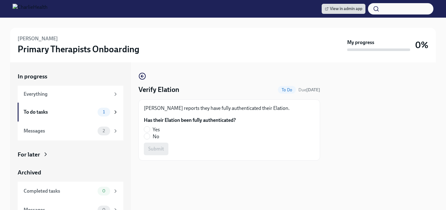
click at [155, 136] on span "No" at bounding box center [156, 136] width 7 height 7
click at [150, 136] on input "No" at bounding box center [147, 136] width 6 height 6
radio input "true"
click at [155, 149] on span "Submit" at bounding box center [156, 149] width 16 height 6
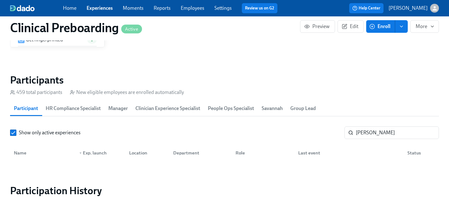
scroll to position [0, 8119]
click at [101, 8] on link "Experiences" at bounding box center [100, 8] width 26 height 6
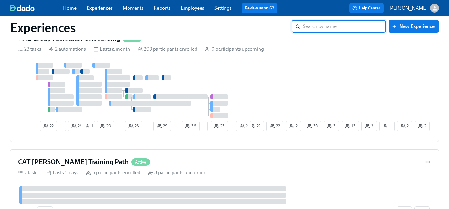
scroll to position [1080, 0]
click at [240, 79] on div at bounding box center [132, 89] width 228 height 55
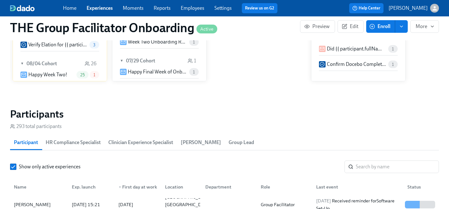
scroll to position [515, 0]
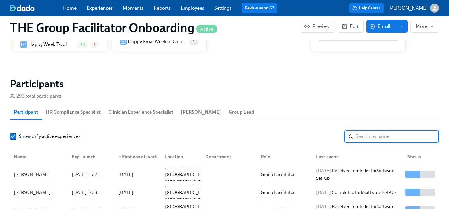
click at [374, 137] on input "search" at bounding box center [397, 136] width 83 height 13
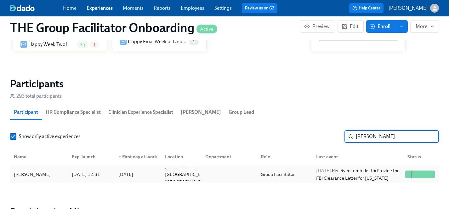
type input "[PERSON_NAME]"
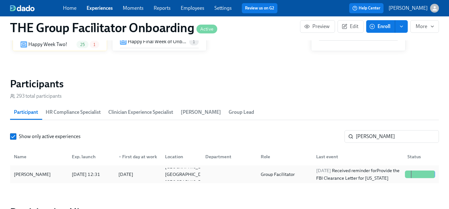
click at [25, 174] on div "[PERSON_NAME]" at bounding box center [32, 174] width 42 height 8
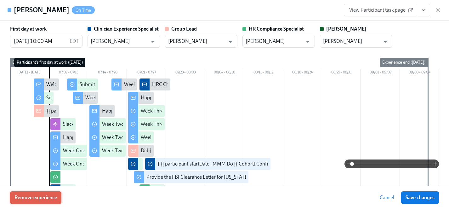
click at [44, 201] on button "Remove experience" at bounding box center [35, 197] width 51 height 13
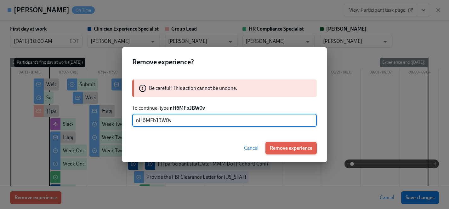
type input "nH6MFbJBW0v"
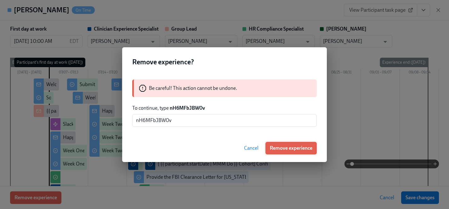
click at [290, 148] on span "Remove experience" at bounding box center [291, 148] width 42 height 6
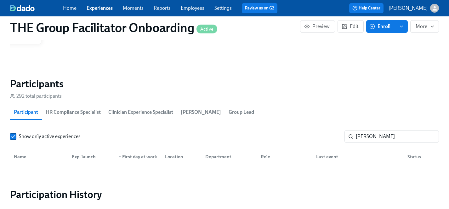
scroll to position [0, 9312]
click at [95, 7] on link "Experiences" at bounding box center [100, 8] width 26 height 6
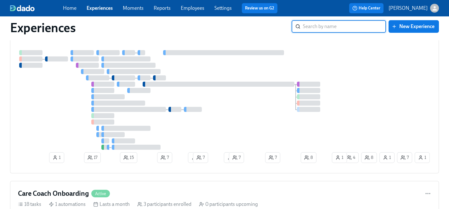
scroll to position [690, 0]
click at [234, 123] on div at bounding box center [180, 100] width 324 height 99
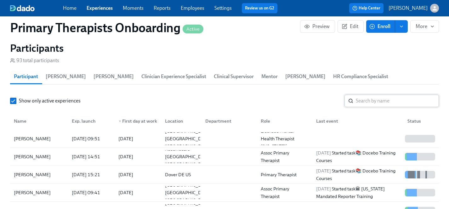
click at [377, 94] on input "search" at bounding box center [397, 100] width 83 height 13
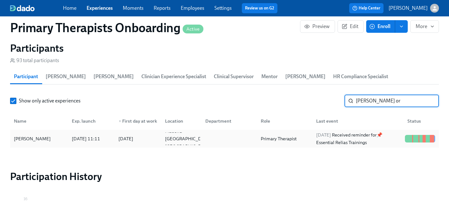
type input "[PERSON_NAME] or"
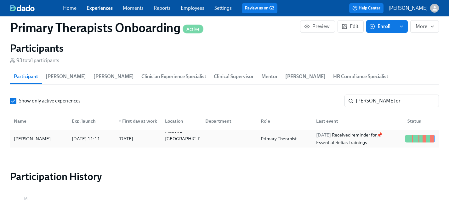
click at [31, 135] on div "[PERSON_NAME]" at bounding box center [32, 139] width 42 height 8
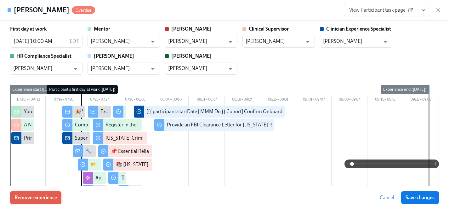
click at [42, 199] on span "Remove experience" at bounding box center [35, 197] width 42 height 6
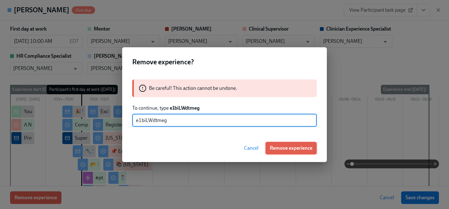
type input "e1biLWdtmeg"
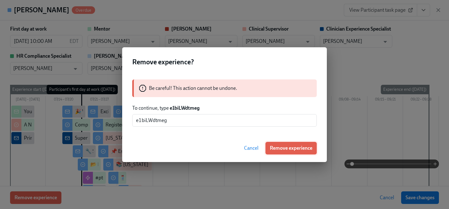
click at [290, 148] on span "Remove experience" at bounding box center [291, 148] width 42 height 6
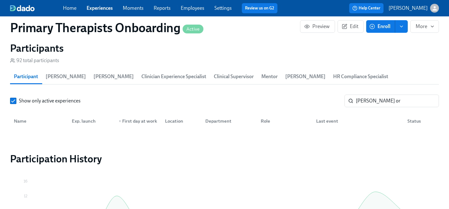
scroll to position [0, 8715]
click at [100, 8] on link "Experiences" at bounding box center [100, 8] width 26 height 6
